Goal: Task Accomplishment & Management: Complete application form

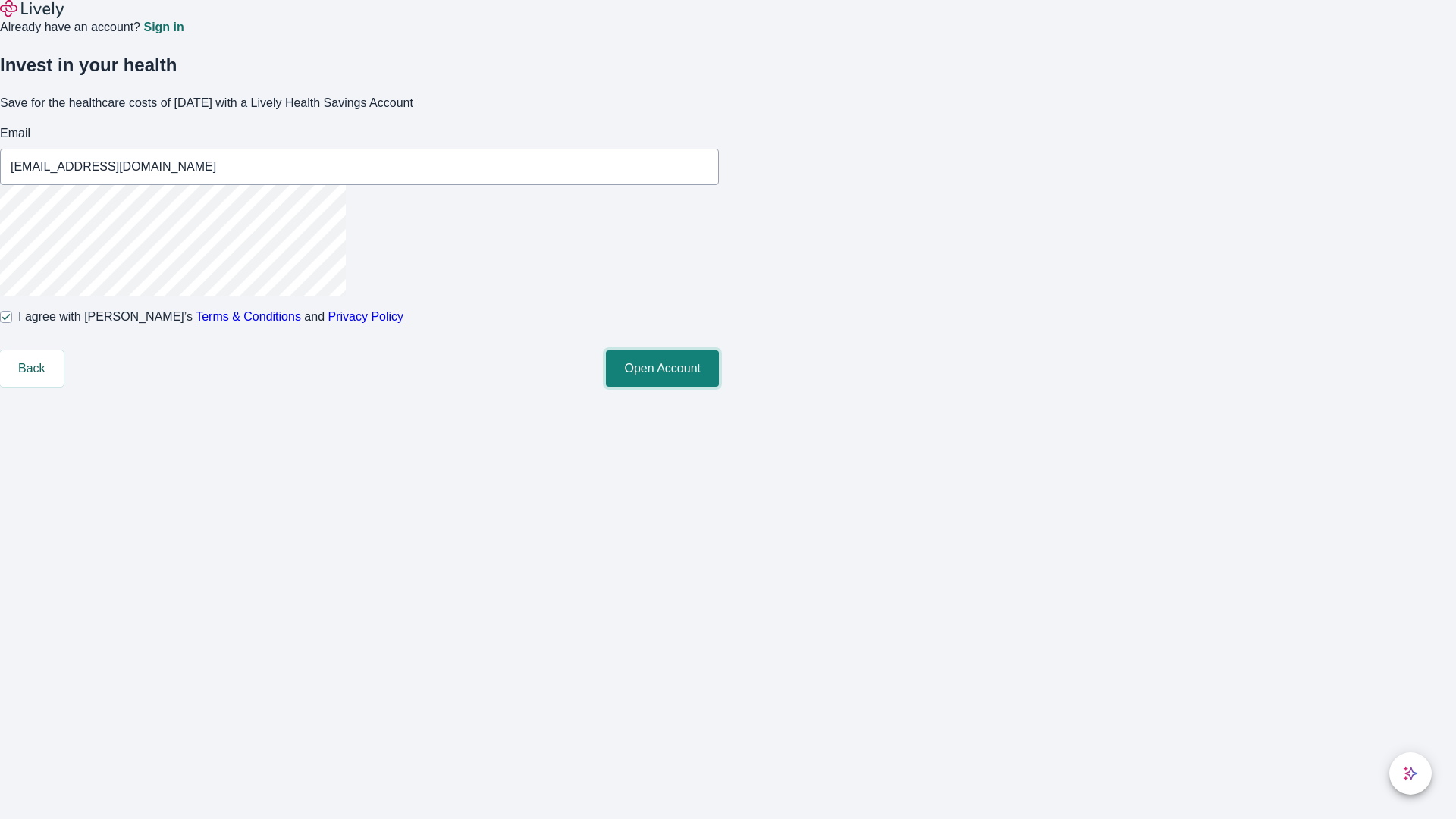
click at [719, 386] on button "Open Account" at bounding box center [663, 368] width 113 height 37
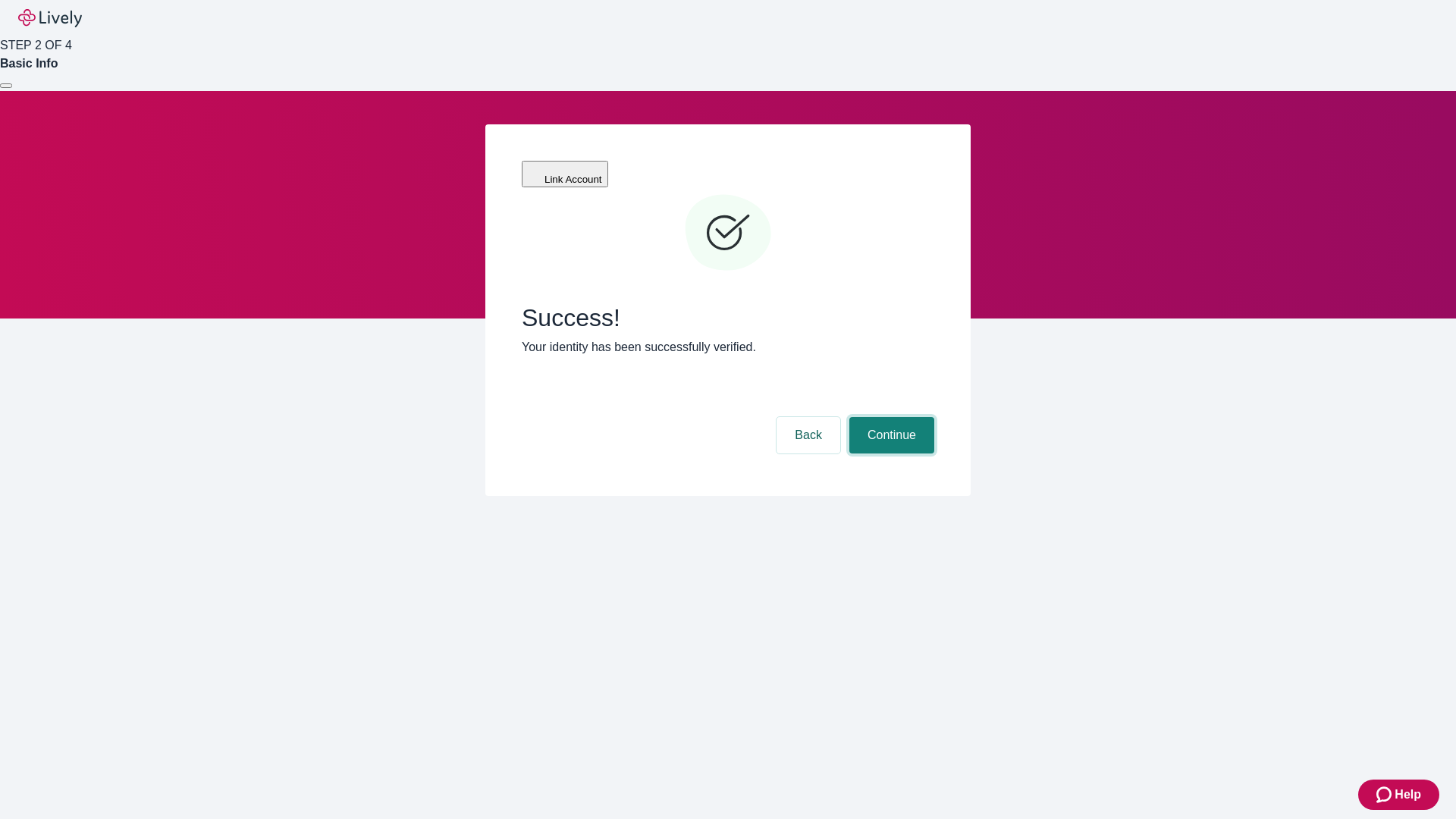
click at [889, 418] on button "Continue" at bounding box center [891, 435] width 85 height 37
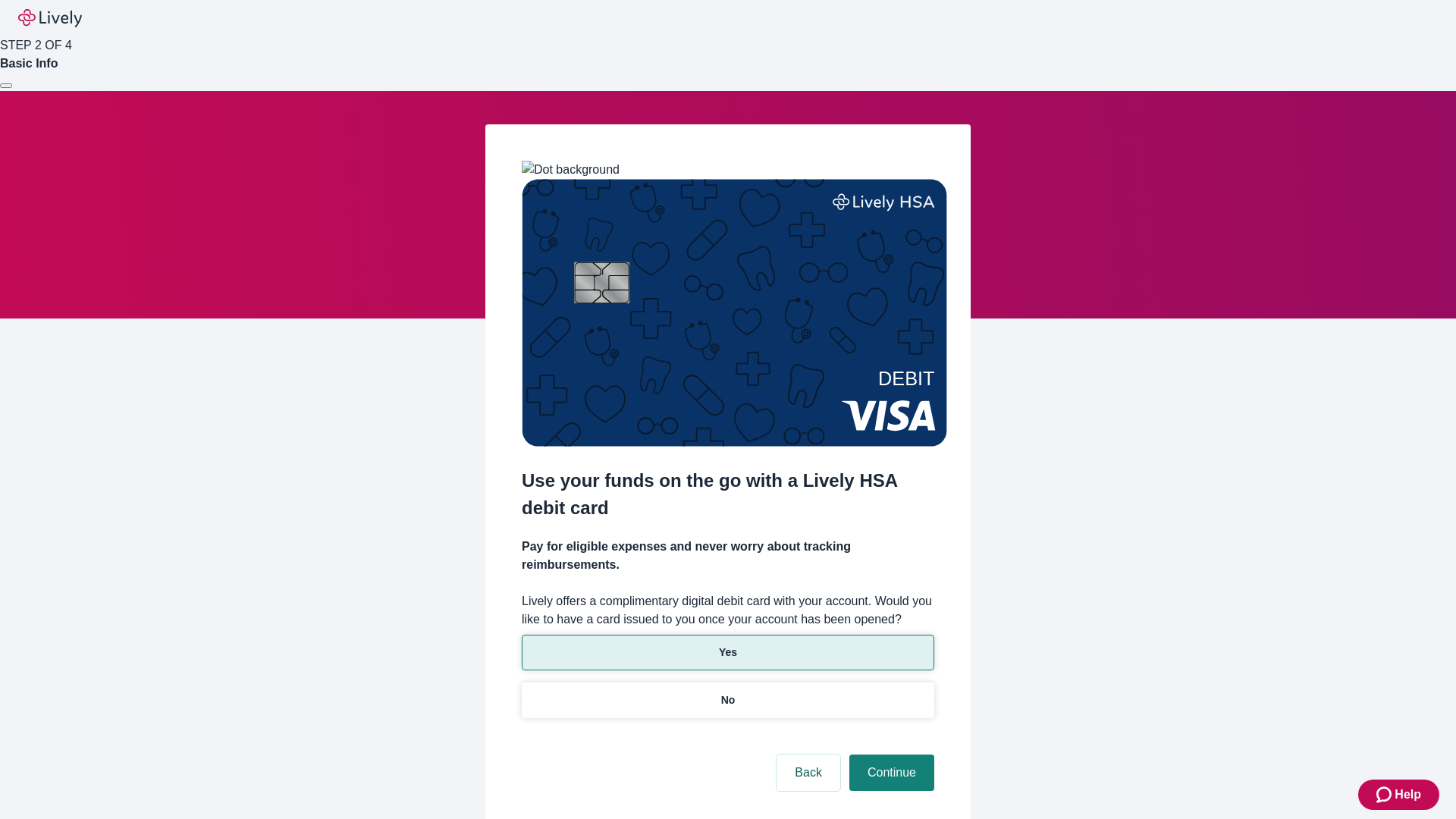
click at [727, 644] on p "Yes" at bounding box center [727, 652] width 18 height 16
click at [889, 755] on button "Continue" at bounding box center [891, 773] width 85 height 37
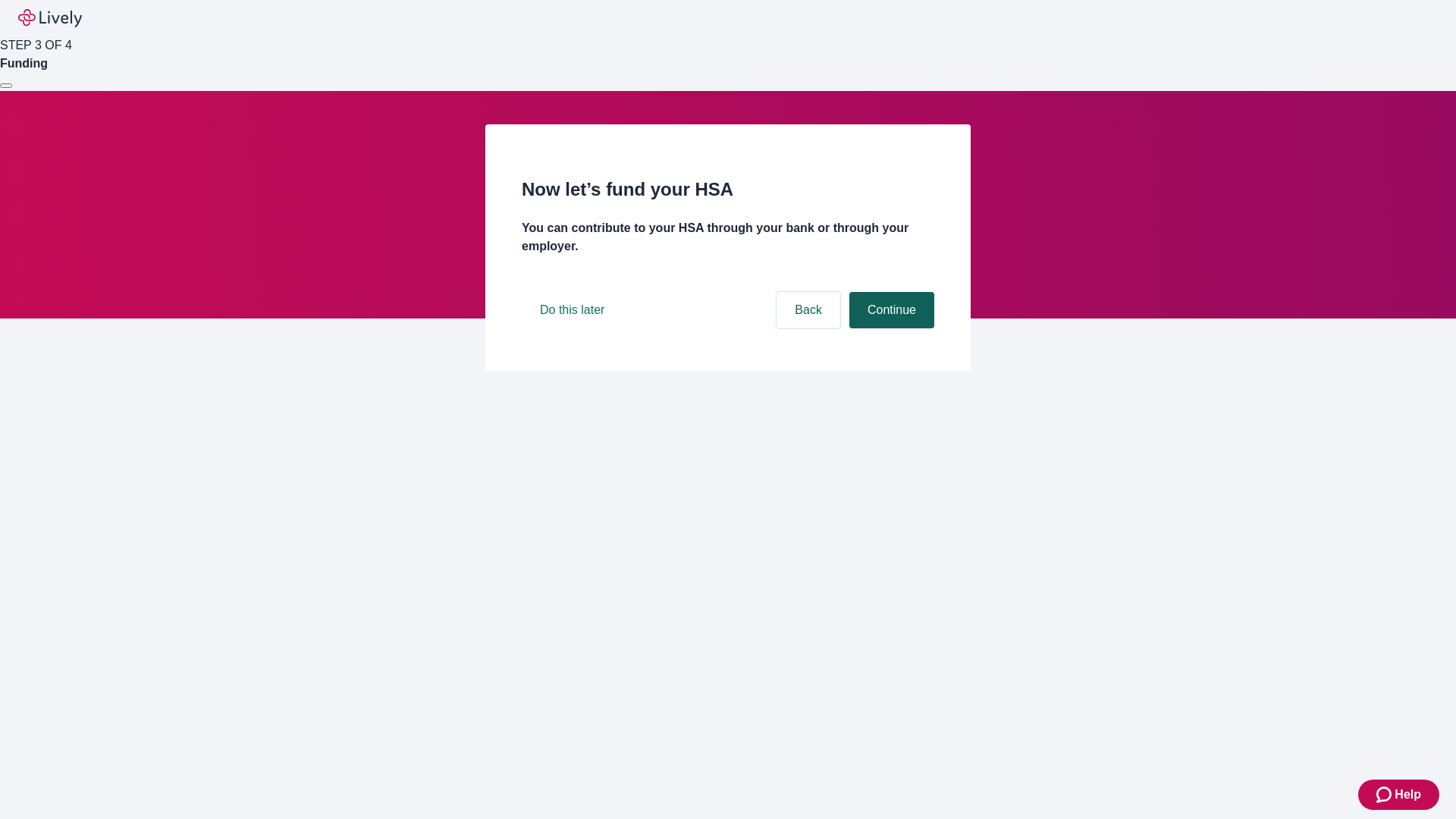
click at [889, 329] on button "Continue" at bounding box center [891, 310] width 85 height 37
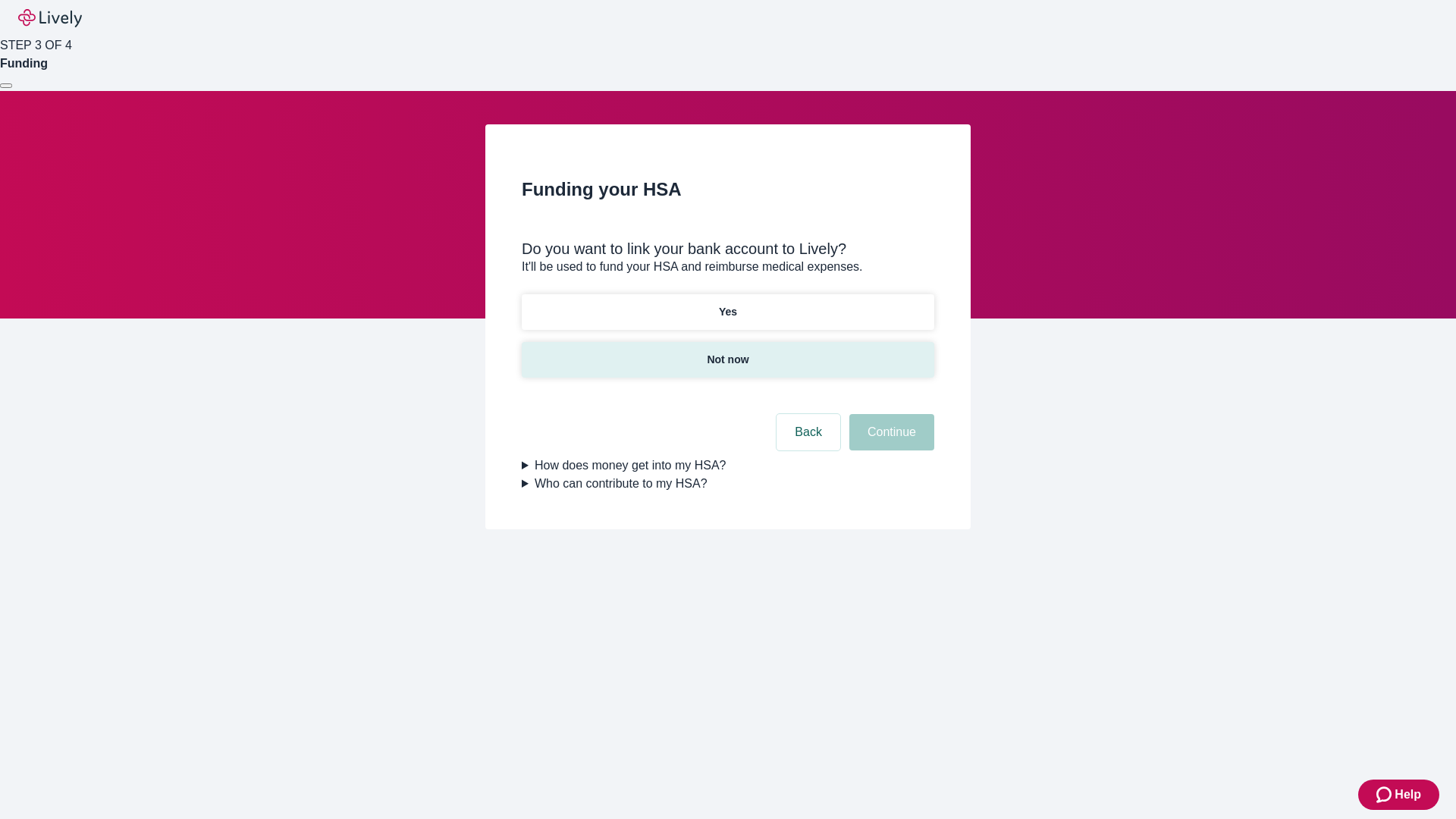
click at [727, 352] on p "Not now" at bounding box center [727, 360] width 42 height 16
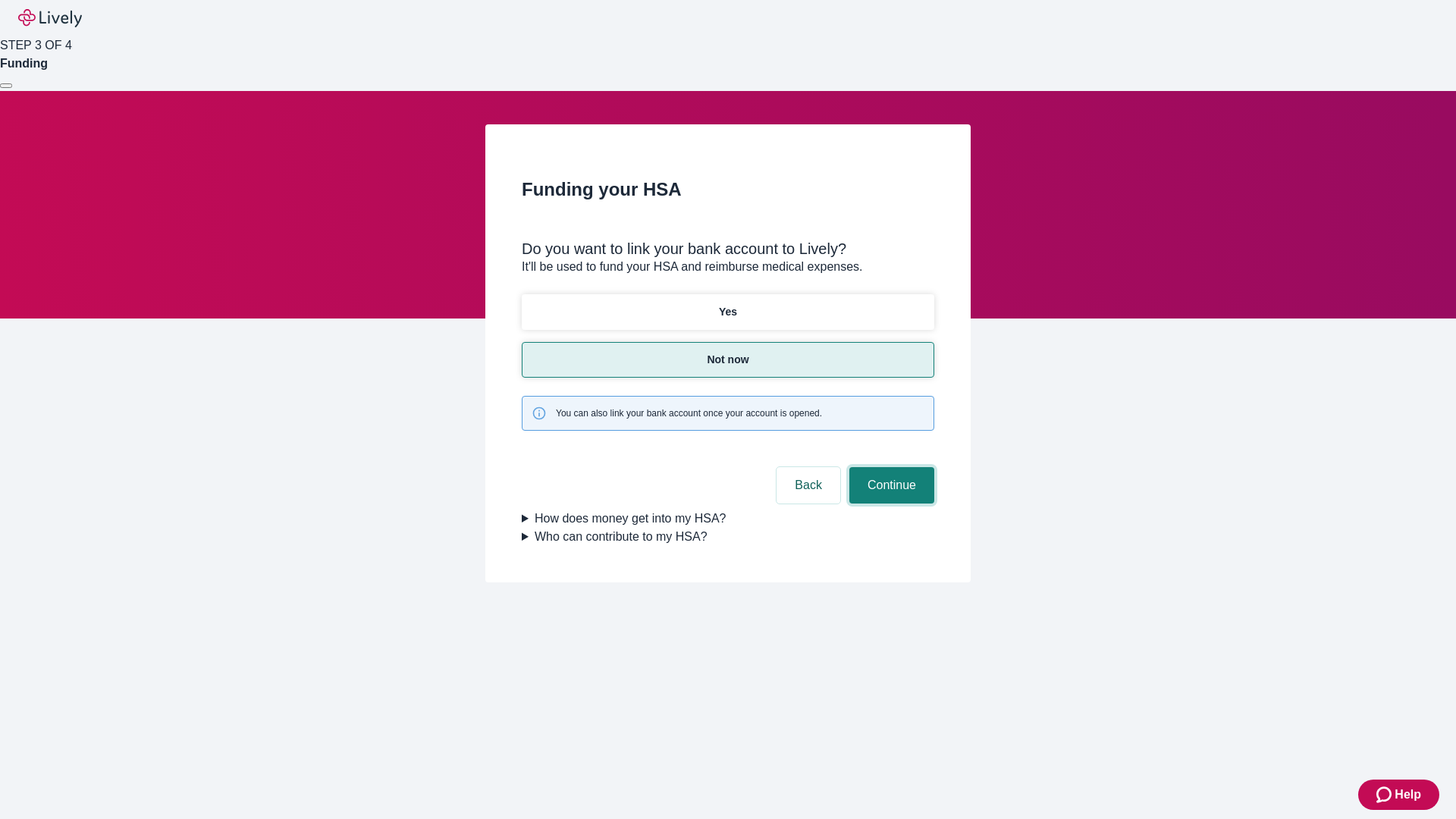
click at [889, 468] on button "Continue" at bounding box center [891, 486] width 85 height 37
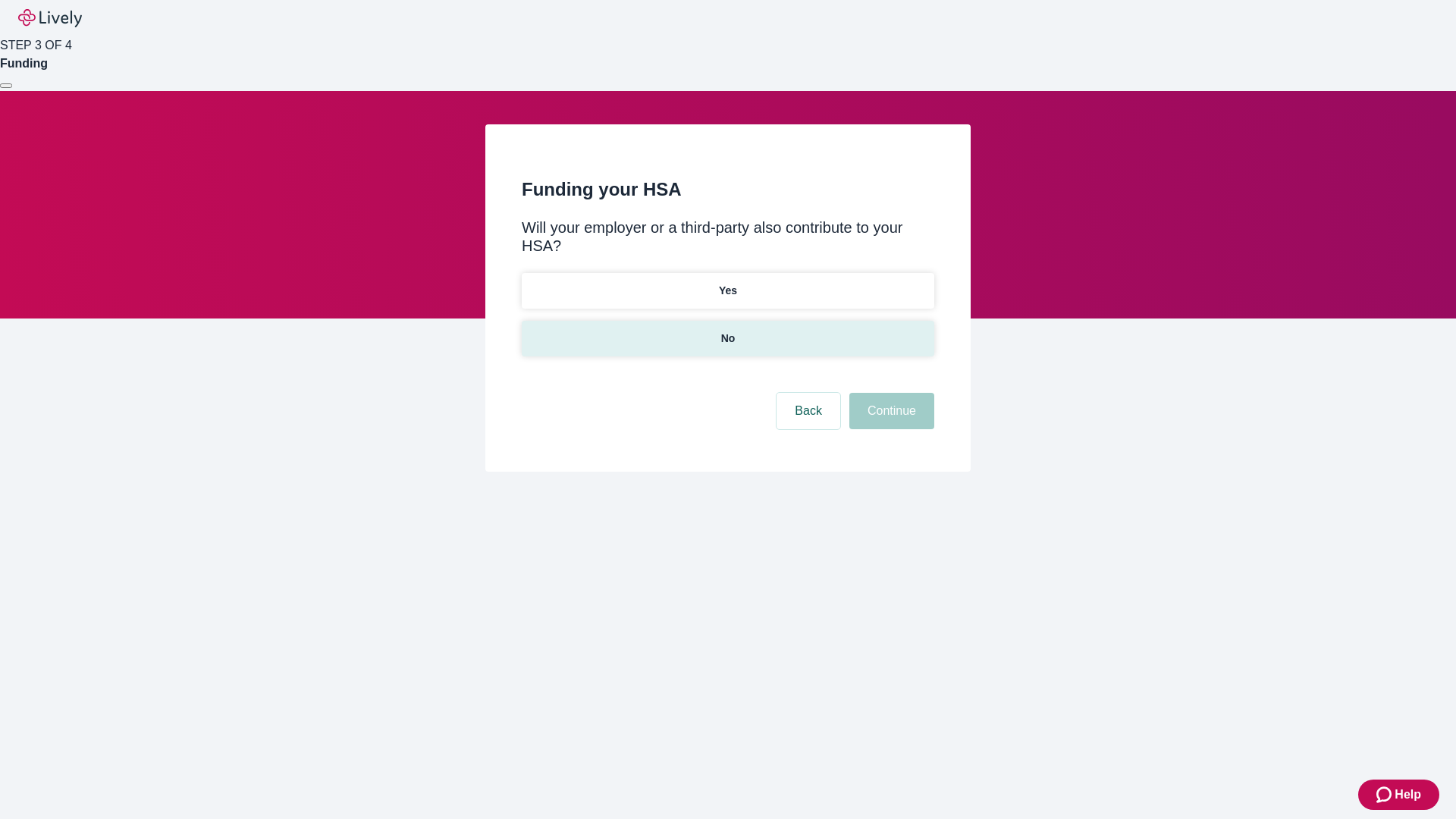
click at [727, 331] on p "No" at bounding box center [728, 338] width 14 height 16
click at [889, 393] on button "Continue" at bounding box center [891, 411] width 85 height 37
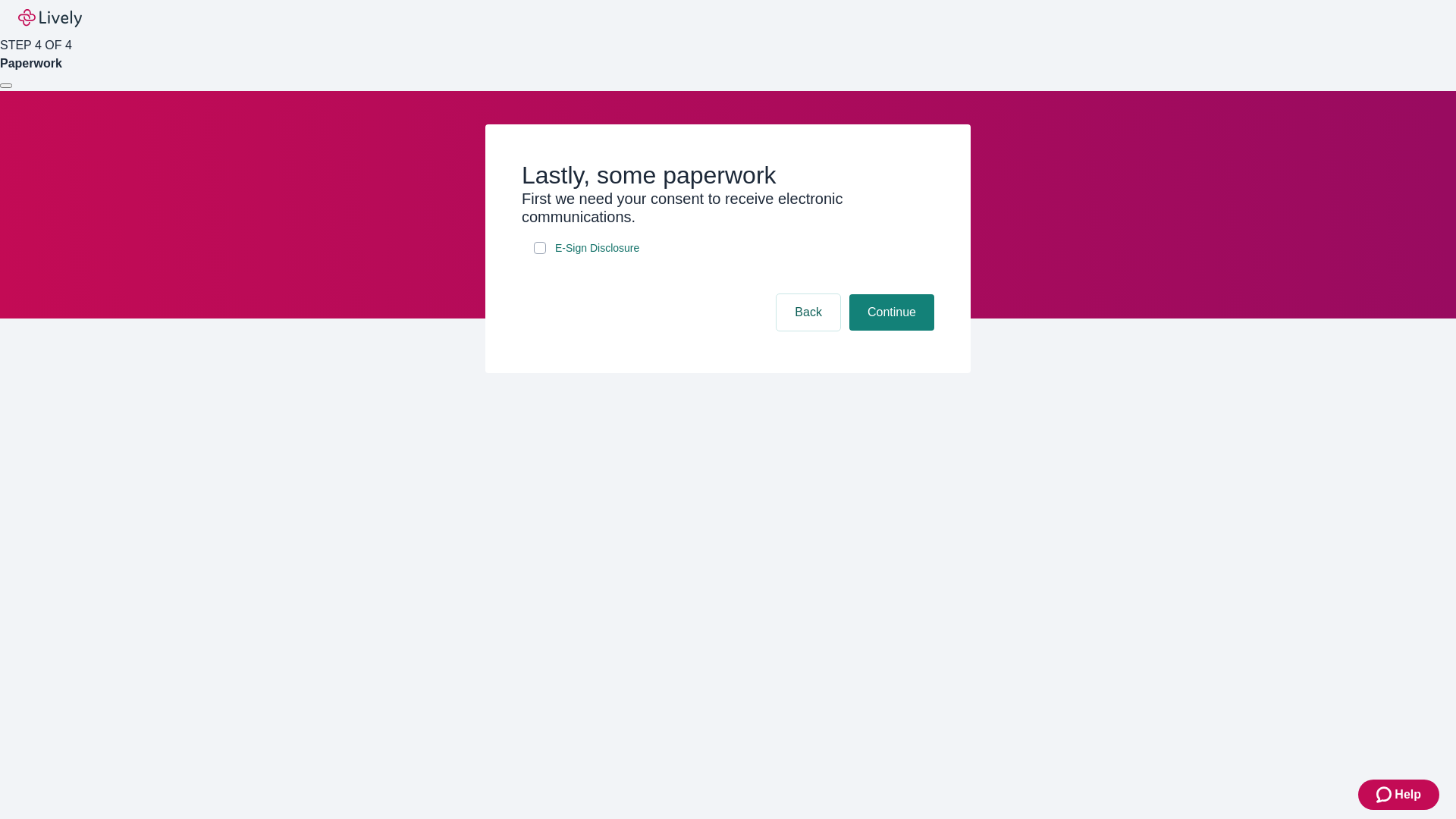
click at [540, 254] on input "E-Sign Disclosure" at bounding box center [539, 247] width 12 height 12
checkbox input "true"
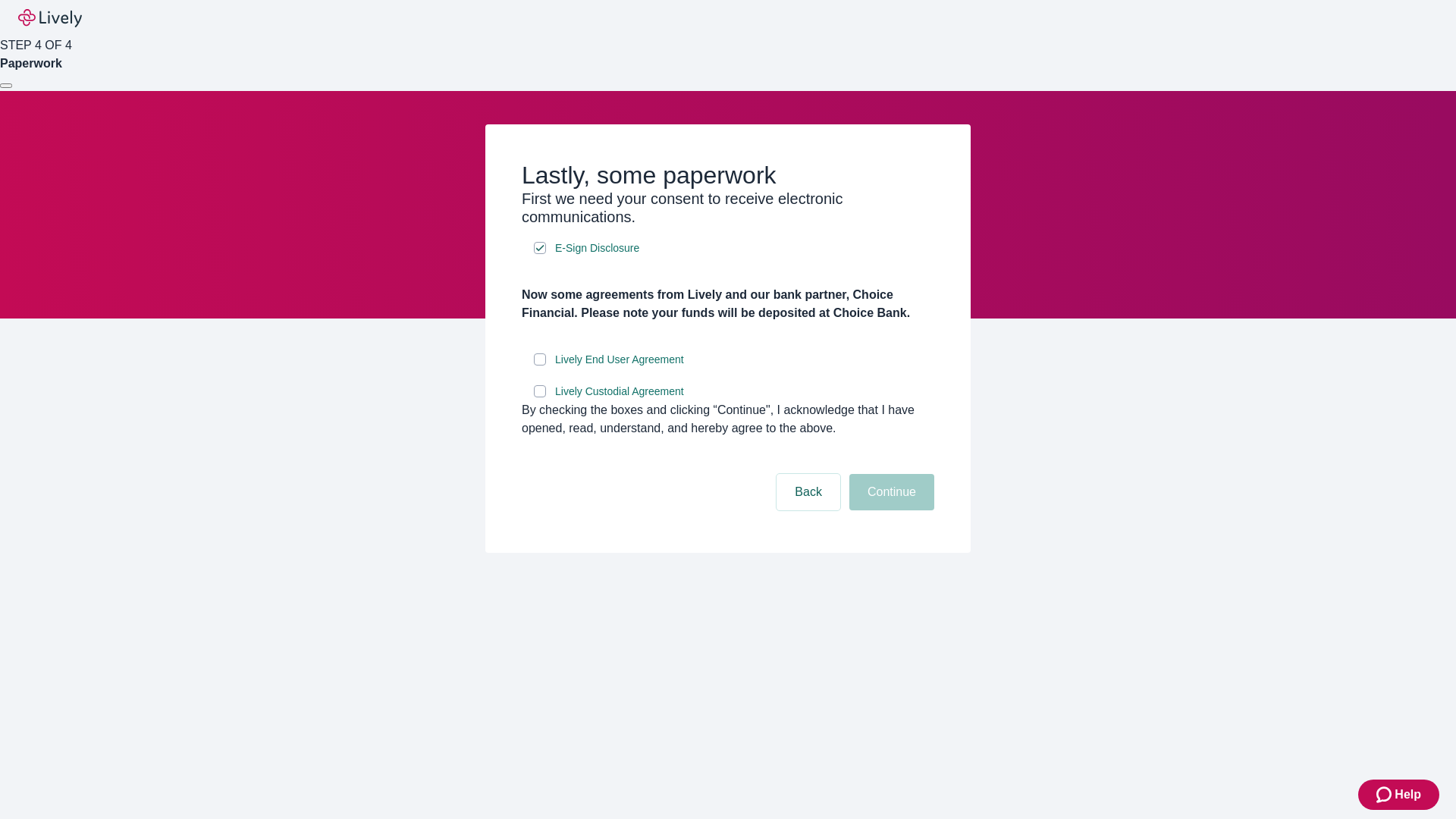
click at [540, 366] on input "Lively End User Agreement" at bounding box center [539, 359] width 12 height 12
checkbox input "true"
click at [540, 398] on input "Lively Custodial Agreement" at bounding box center [539, 391] width 12 height 12
checkbox input "true"
click at [889, 510] on button "Continue" at bounding box center [891, 492] width 85 height 37
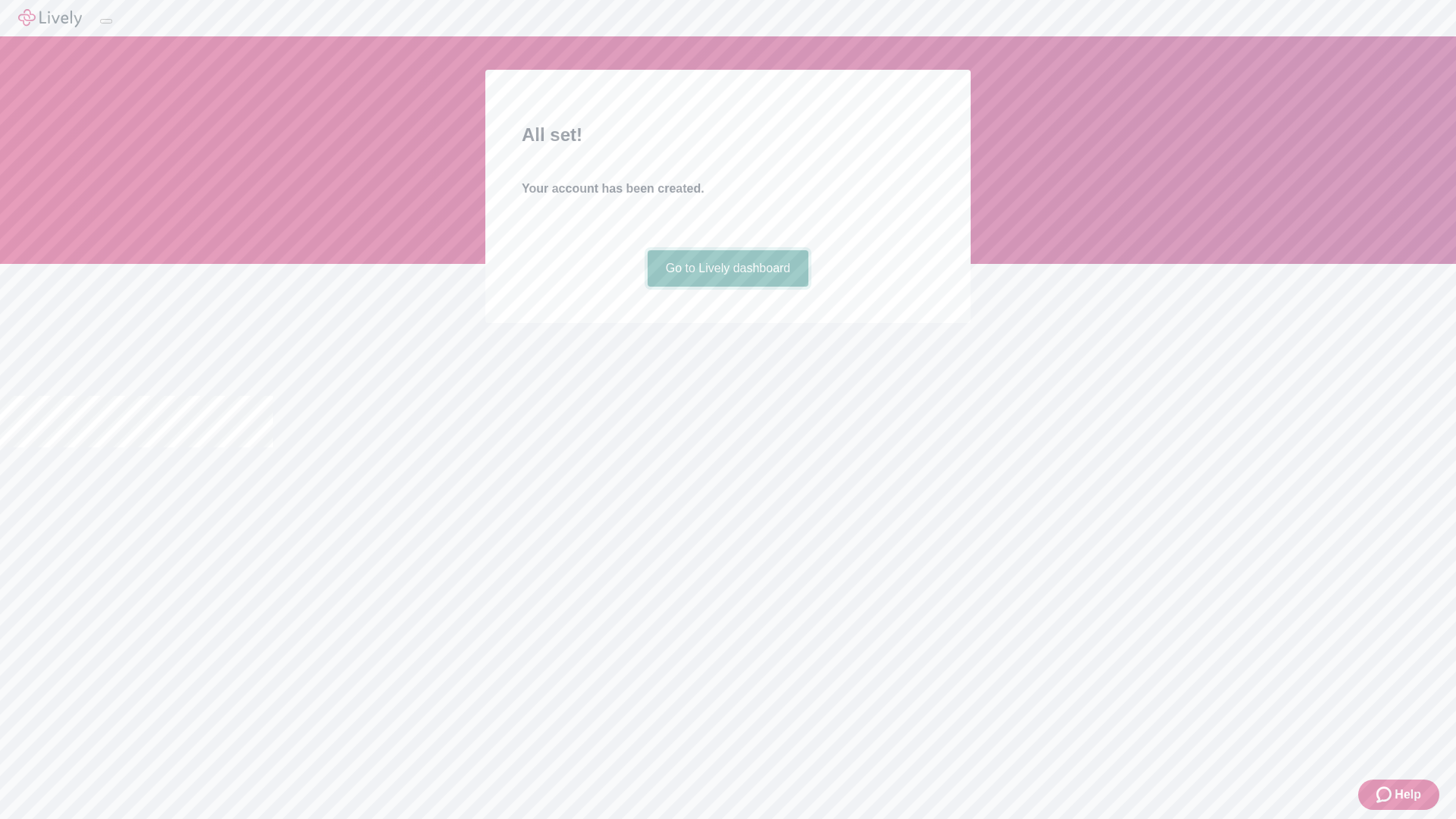
click at [727, 286] on link "Go to Lively dashboard" at bounding box center [728, 268] width 161 height 37
